Goal: Information Seeking & Learning: Learn about a topic

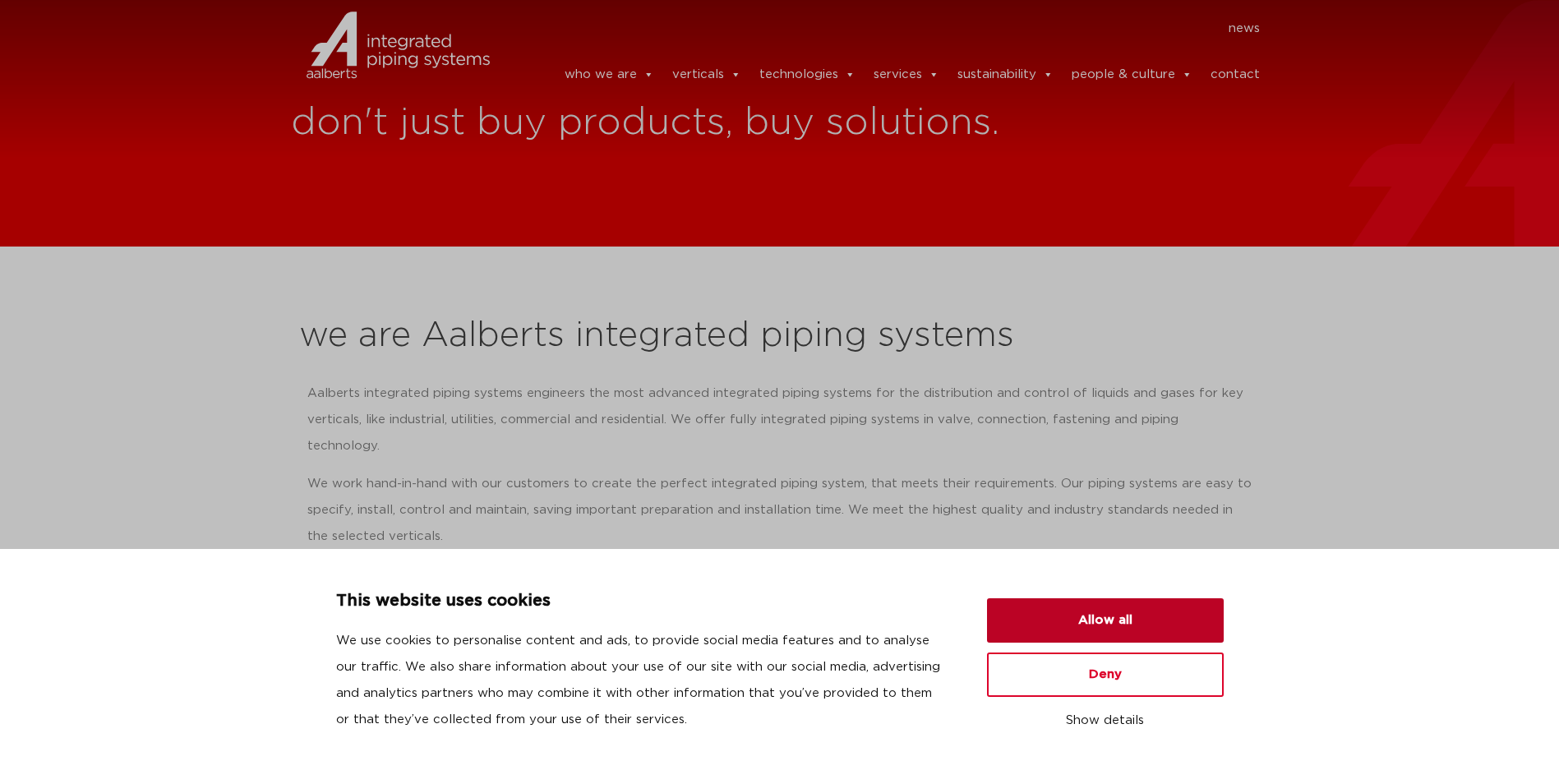
click at [1139, 618] on button "Allow all" at bounding box center [1105, 619] width 237 height 44
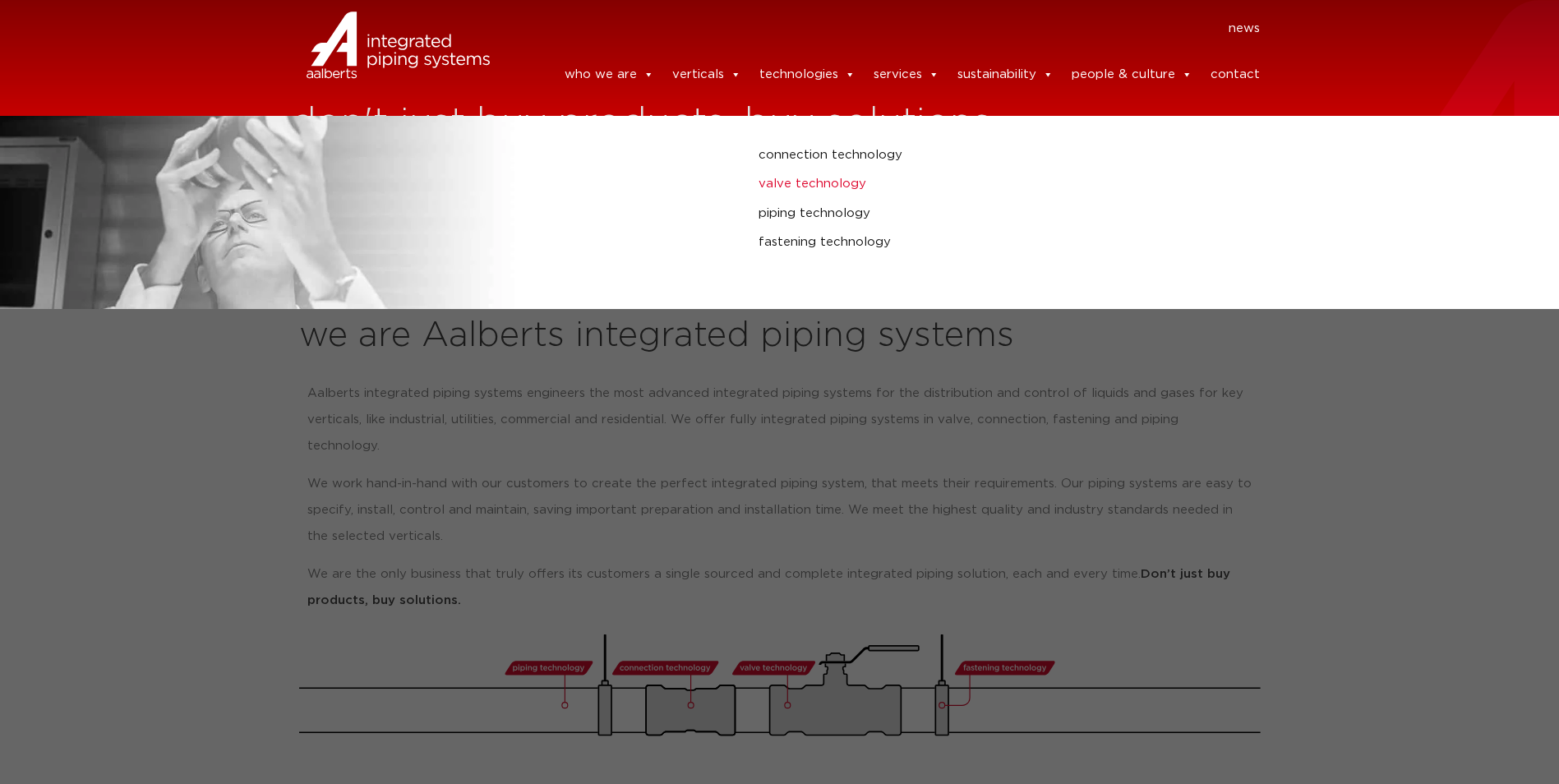
click at [820, 177] on link "valve technology" at bounding box center [1051, 184] width 585 height 22
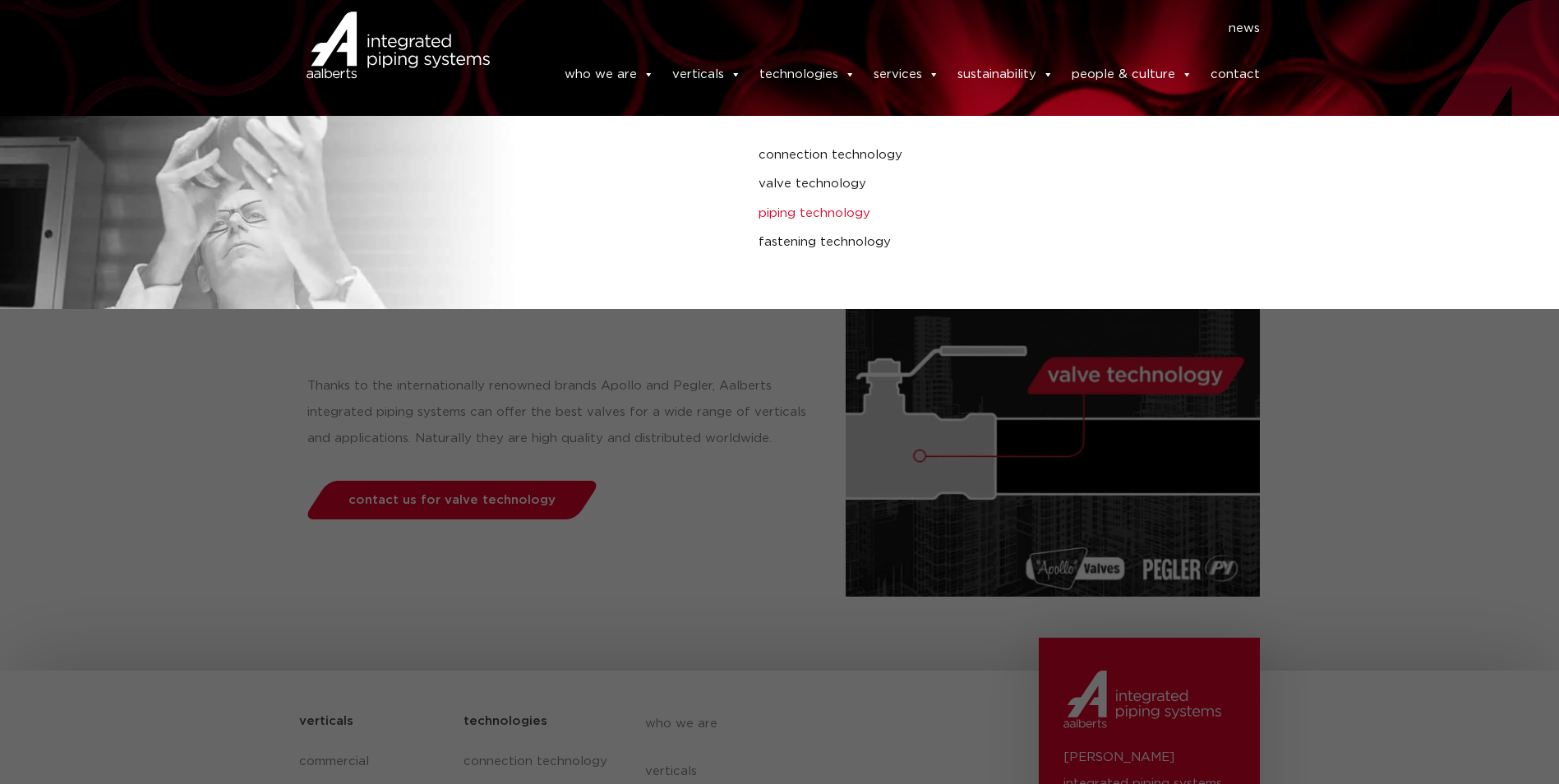
click at [834, 203] on link "piping technology" at bounding box center [1051, 214] width 585 height 22
